Goal: Information Seeking & Learning: Learn about a topic

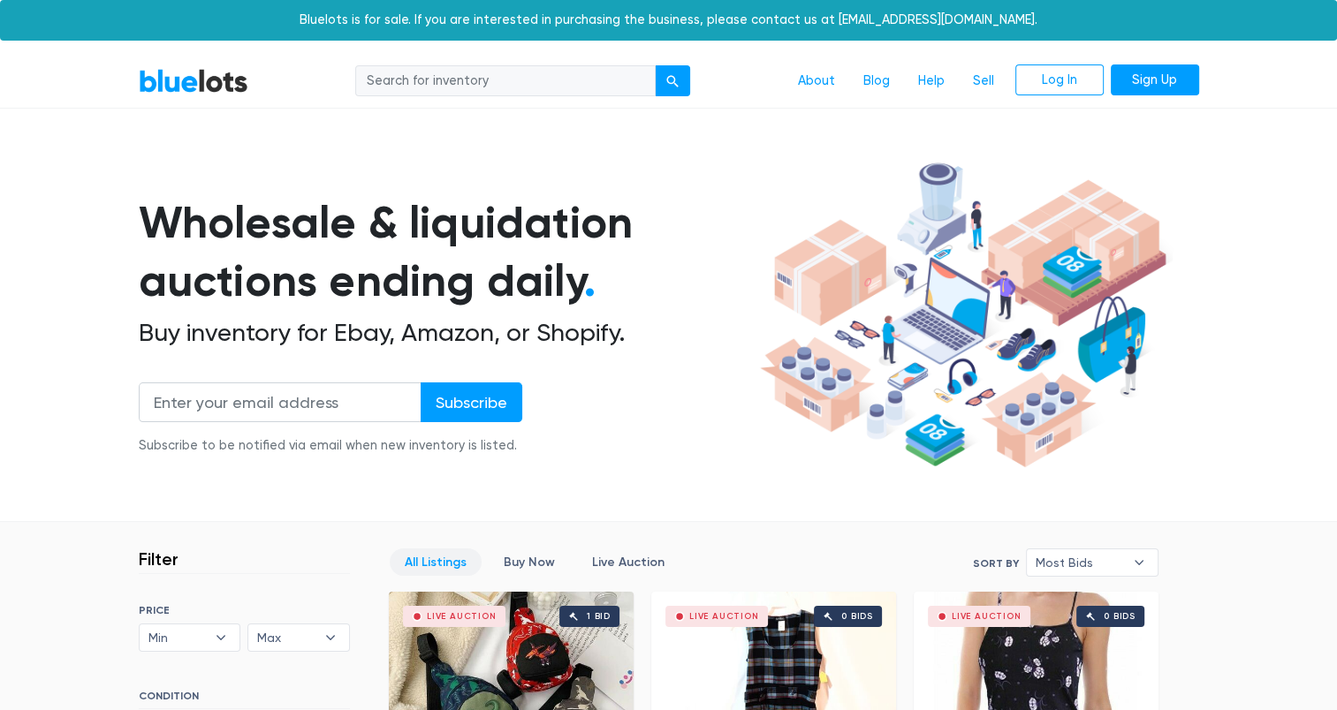
click at [603, 89] on input "search" at bounding box center [505, 81] width 300 height 32
type input "laptops"
click at [655, 65] on button "submit" at bounding box center [672, 81] width 35 height 32
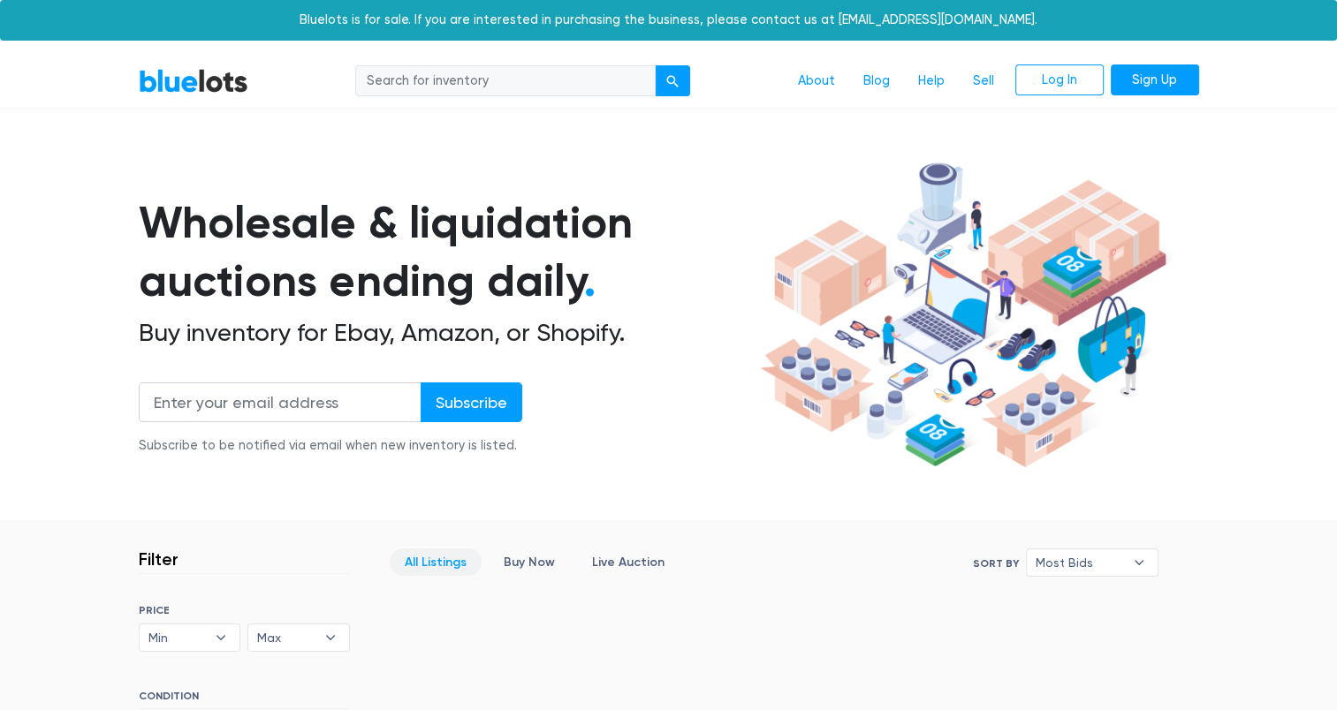
click at [573, 84] on input "search" at bounding box center [505, 81] width 300 height 32
type input "lawn mowers"
click at [655, 65] on button "submit" at bounding box center [672, 81] width 35 height 32
click at [647, 566] on link "Live Auction" at bounding box center [628, 562] width 102 height 27
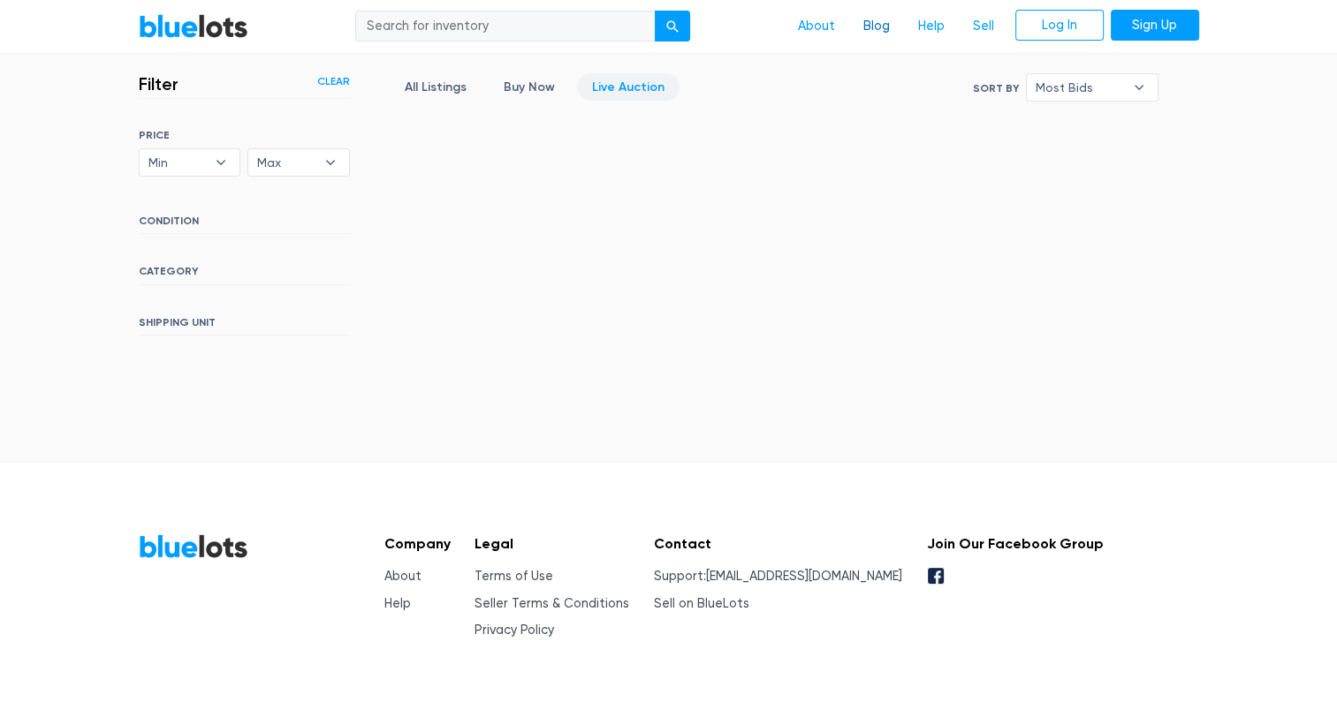
click at [874, 26] on link "Blog" at bounding box center [876, 27] width 55 height 34
